Goal: Task Accomplishment & Management: Manage account settings

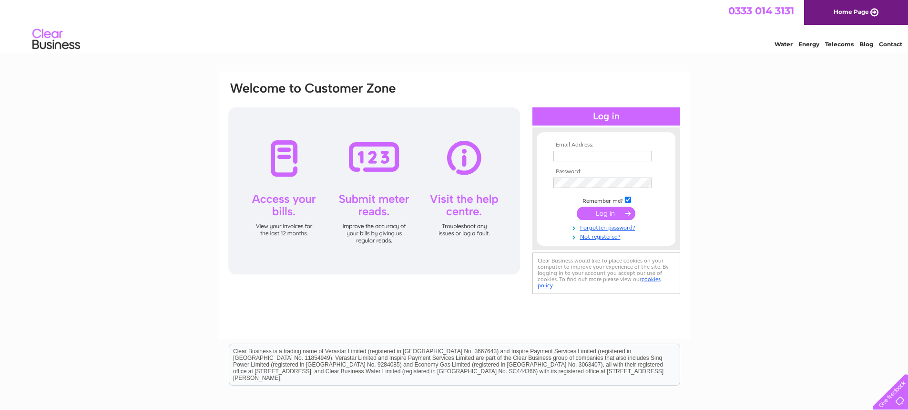
click at [579, 154] on input "text" at bounding box center [603, 156] width 98 height 10
click at [729, 145] on div "Email Address: Password:" at bounding box center [454, 287] width 908 height 430
click at [588, 152] on input "text" at bounding box center [603, 156] width 99 height 11
click at [676, 91] on div "Email Address: Password:" at bounding box center [454, 188] width 454 height 215
click at [571, 156] on input "text" at bounding box center [603, 156] width 98 height 10
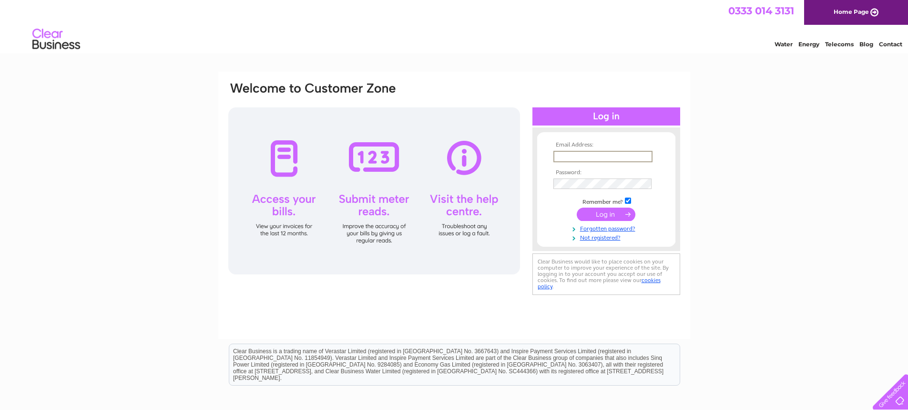
type input "[EMAIL_ADDRESS][DOMAIN_NAME]"
click at [577, 207] on input "submit" at bounding box center [606, 213] width 59 height 13
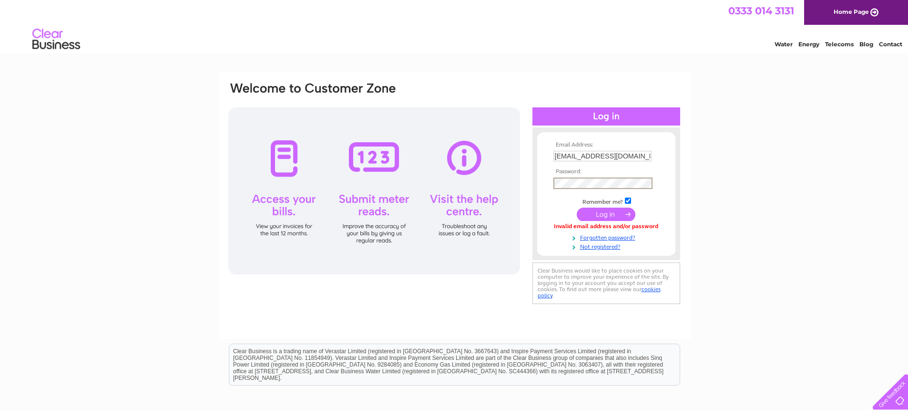
click at [577, 207] on input "submit" at bounding box center [606, 213] width 59 height 13
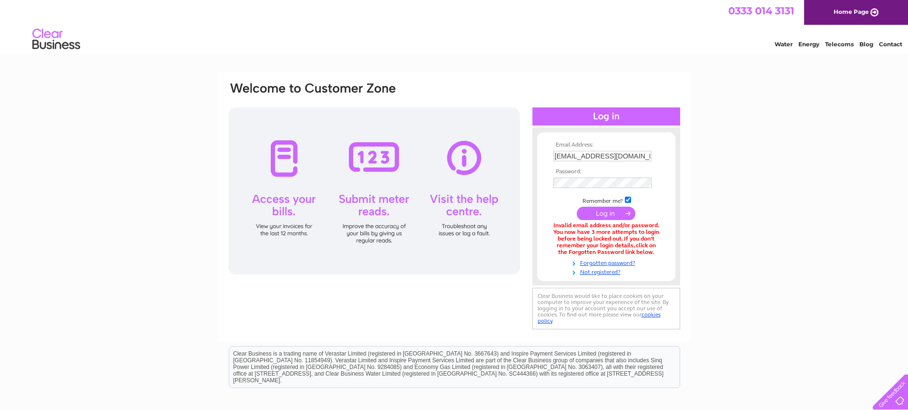
click at [780, 247] on div "Email Address: [EMAIL_ADDRESS][DOMAIN_NAME] Password:" at bounding box center [454, 288] width 908 height 432
